Goal: Navigation & Orientation: Find specific page/section

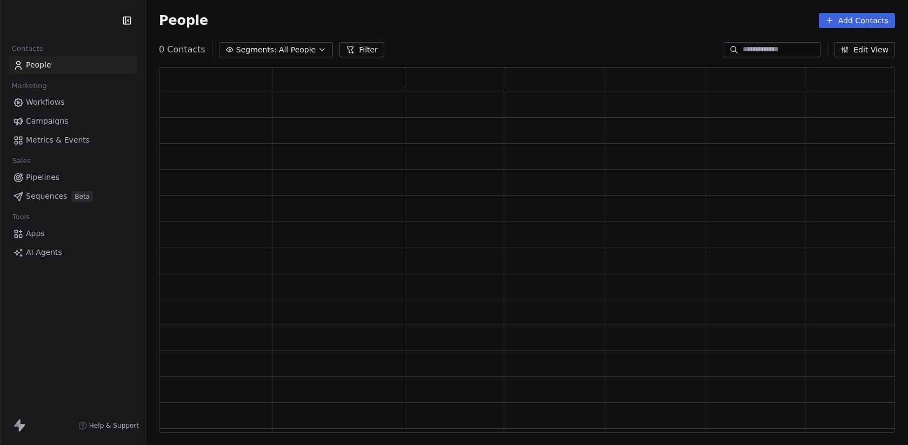
scroll to position [366, 736]
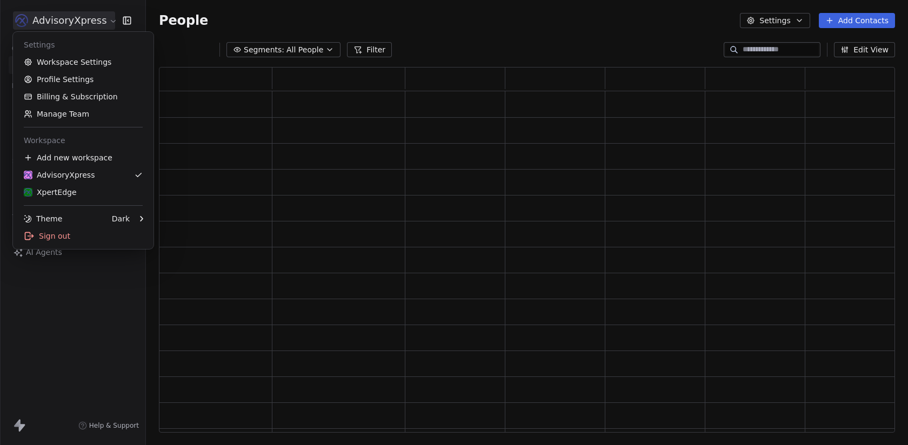
click at [97, 17] on html "AdvisoryXpress Contacts People Marketing Workflows Campaigns Metrics & Events S…" at bounding box center [454, 222] width 908 height 445
click at [103, 59] on link "Workspace Settings" at bounding box center [83, 61] width 132 height 17
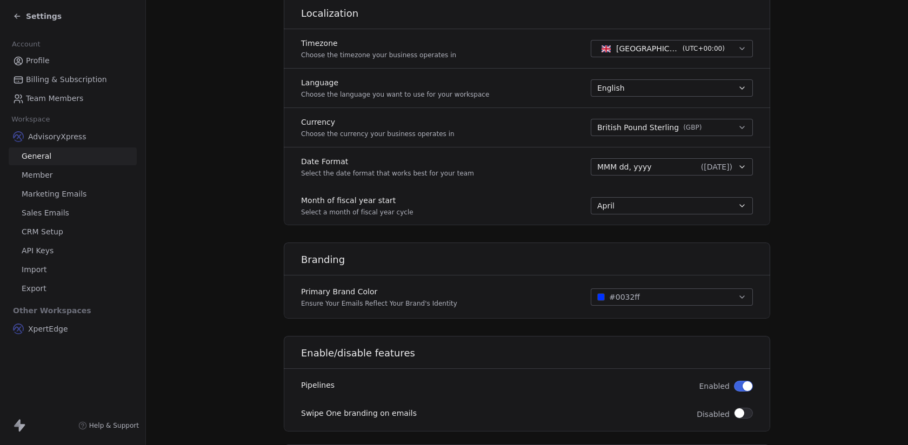
scroll to position [451, 0]
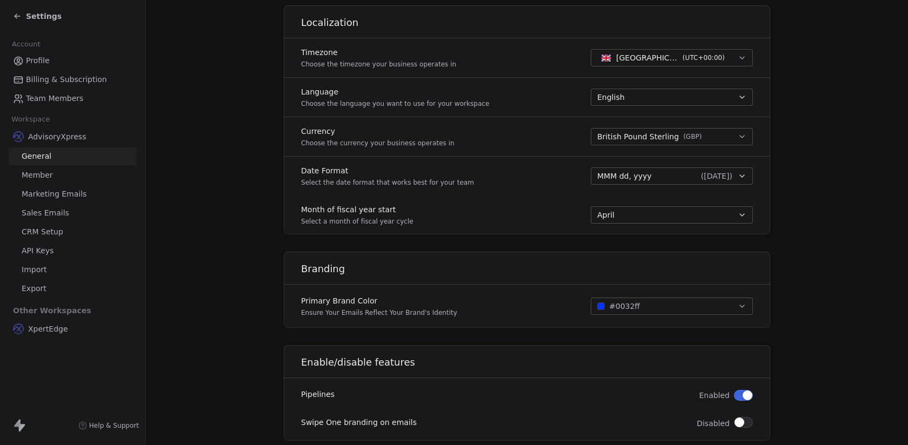
click at [30, 20] on span "Settings" at bounding box center [44, 16] width 36 height 11
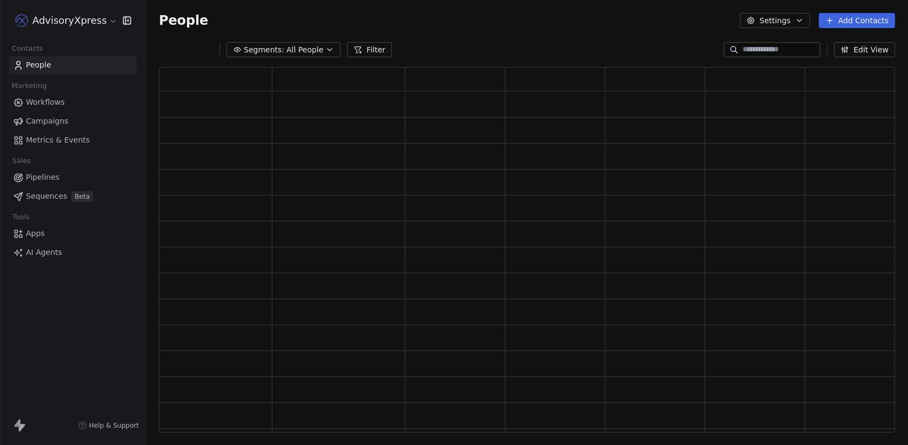
scroll to position [366, 736]
click at [30, 20] on html "AdvisoryXpress Contacts People Marketing Workflows Campaigns Metrics & Events S…" at bounding box center [454, 222] width 908 height 445
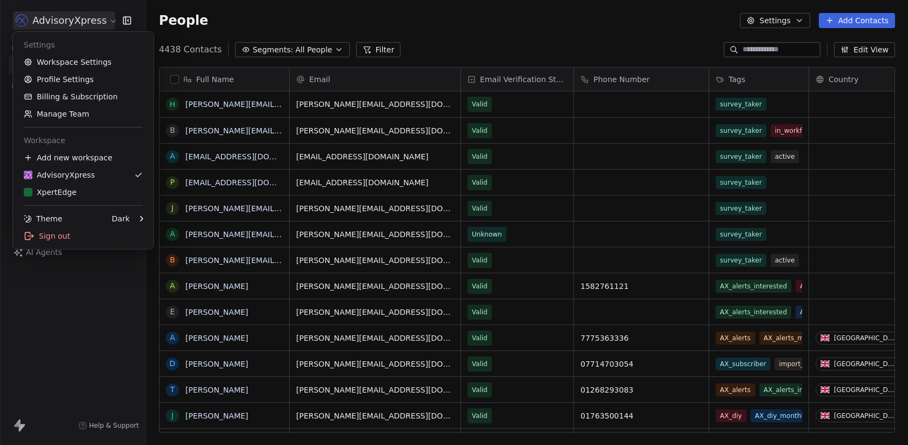
scroll to position [392, 762]
click at [74, 62] on link "Workspace Settings" at bounding box center [83, 61] width 132 height 17
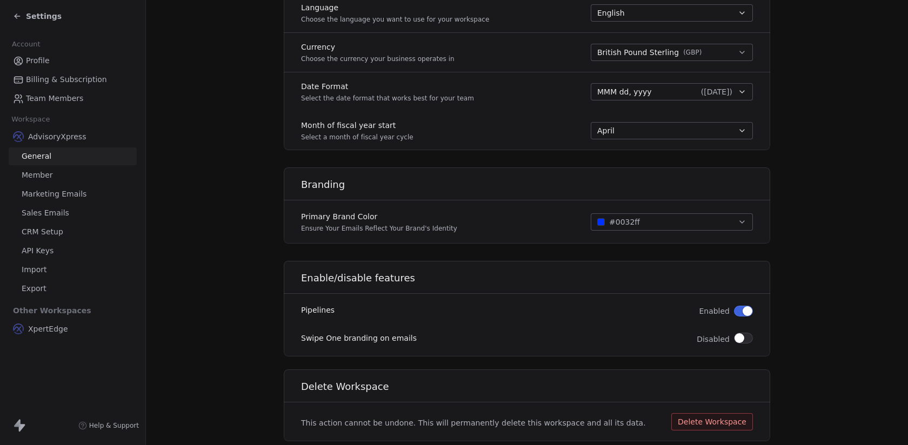
scroll to position [566, 0]
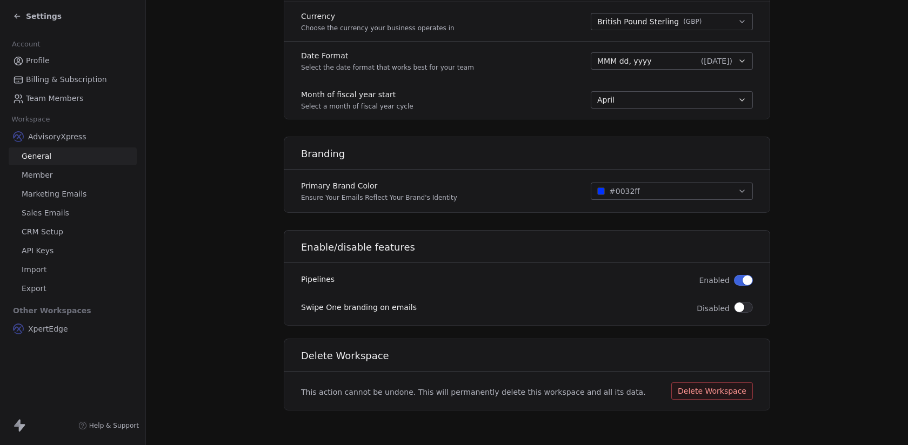
click at [44, 22] on div "Settings" at bounding box center [75, 16] width 124 height 15
click at [32, 19] on span "Settings" at bounding box center [44, 16] width 36 height 11
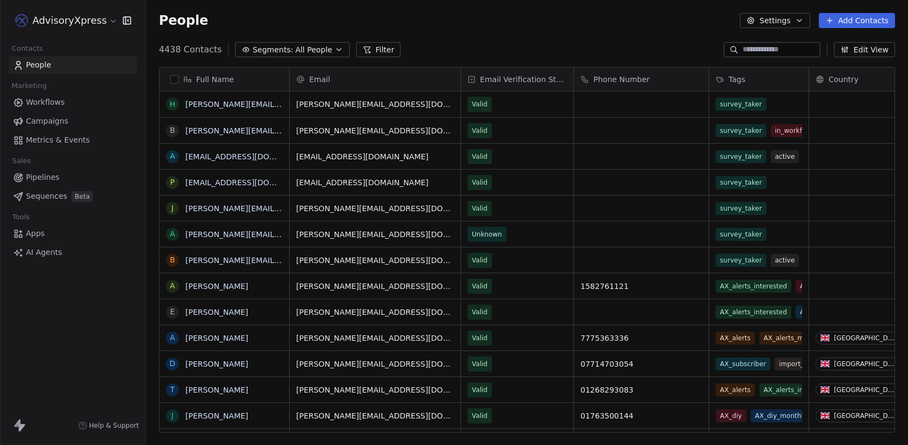
scroll to position [392, 762]
click at [32, 19] on html "AdvisoryXpress Contacts People Marketing Workflows Campaigns Metrics & Events S…" at bounding box center [454, 222] width 908 height 445
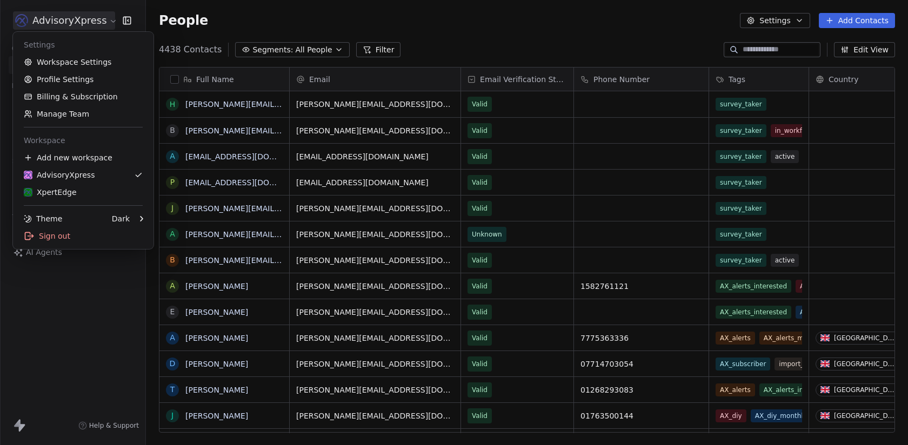
click at [90, 357] on html "AdvisoryXpress Contacts People Marketing Workflows Campaigns Metrics & Events S…" at bounding box center [454, 222] width 908 height 445
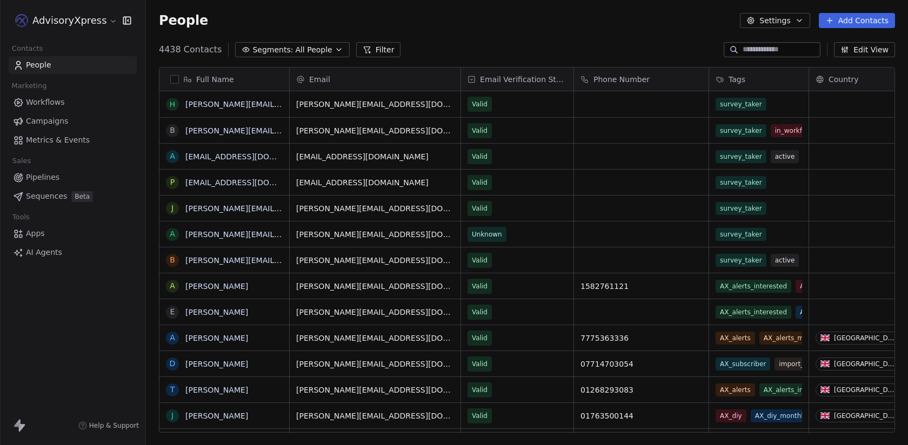
click at [68, 104] on link "Workflows" at bounding box center [73, 102] width 128 height 18
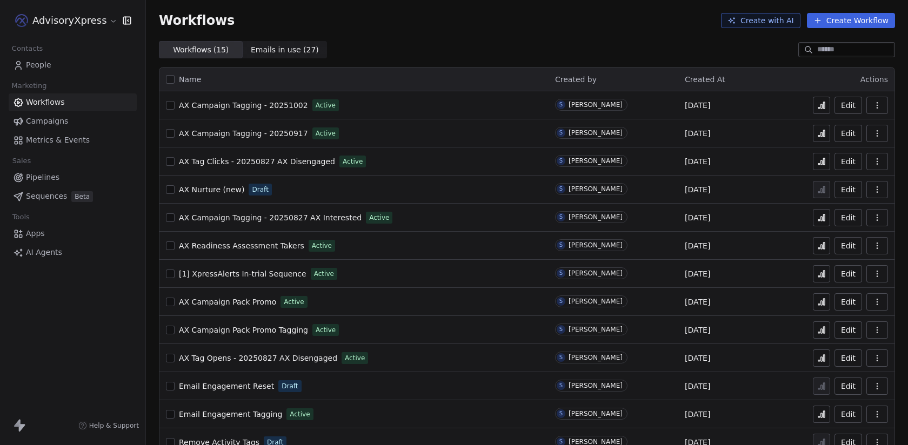
click at [221, 189] on span "AX Nurture (new)" at bounding box center [211, 189] width 65 height 9
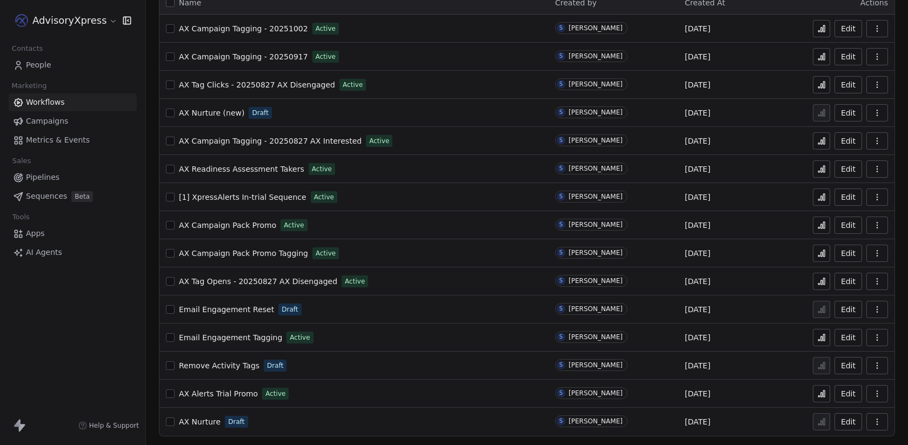
click at [221, 115] on span "AX Nurture (new)" at bounding box center [211, 113] width 65 height 9
